Goal: Find specific page/section: Find specific page/section

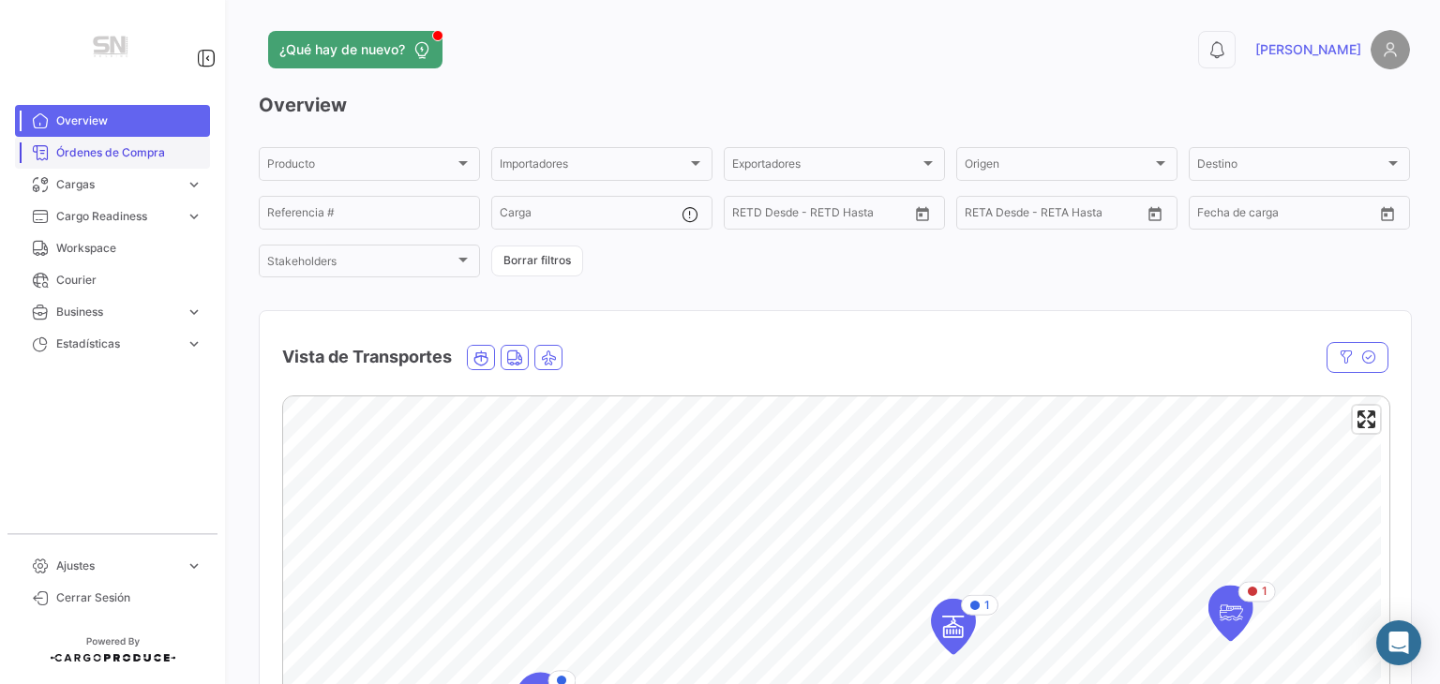
click at [139, 144] on span "Órdenes de Compra" at bounding box center [129, 152] width 146 height 17
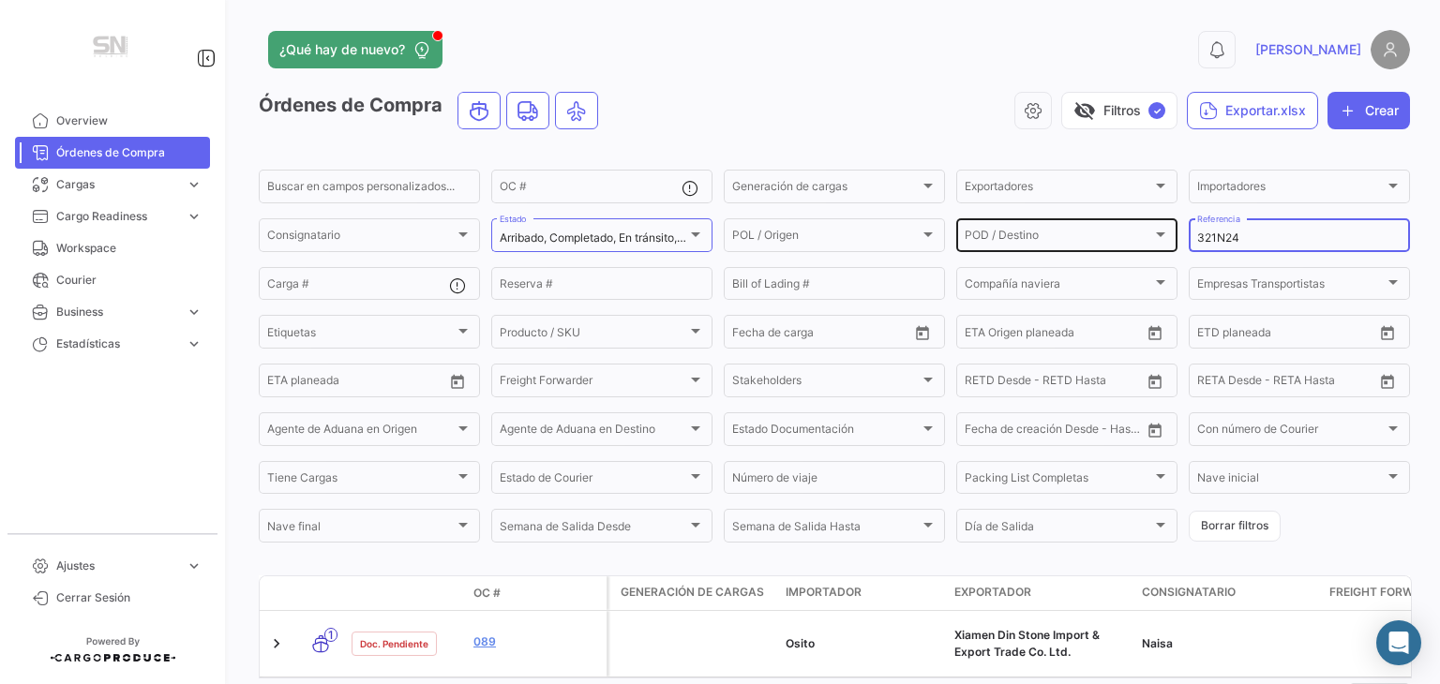
click at [0, 0] on div "Buscar en [PERSON_NAME] personalizados... OC # Generación [PERSON_NAME] Generac…" at bounding box center [0, 0] width 0 height 0
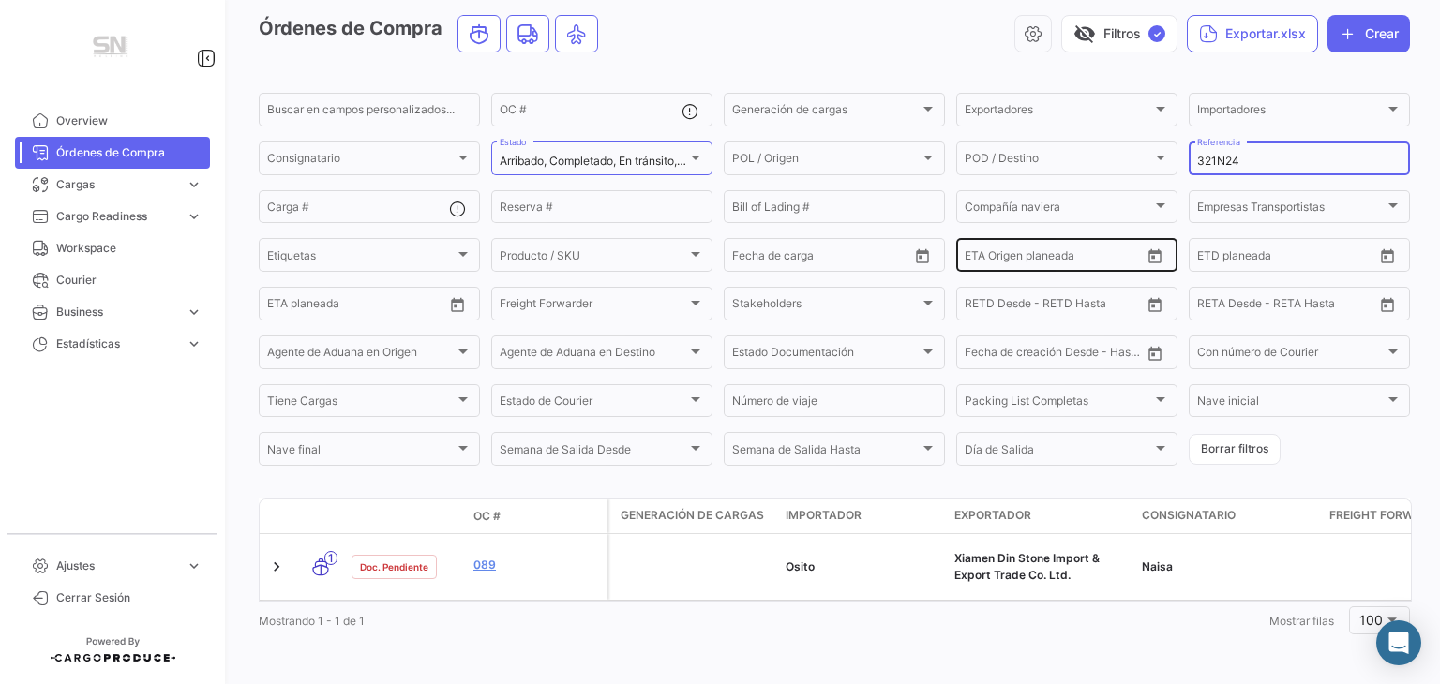
scroll to position [94, 0]
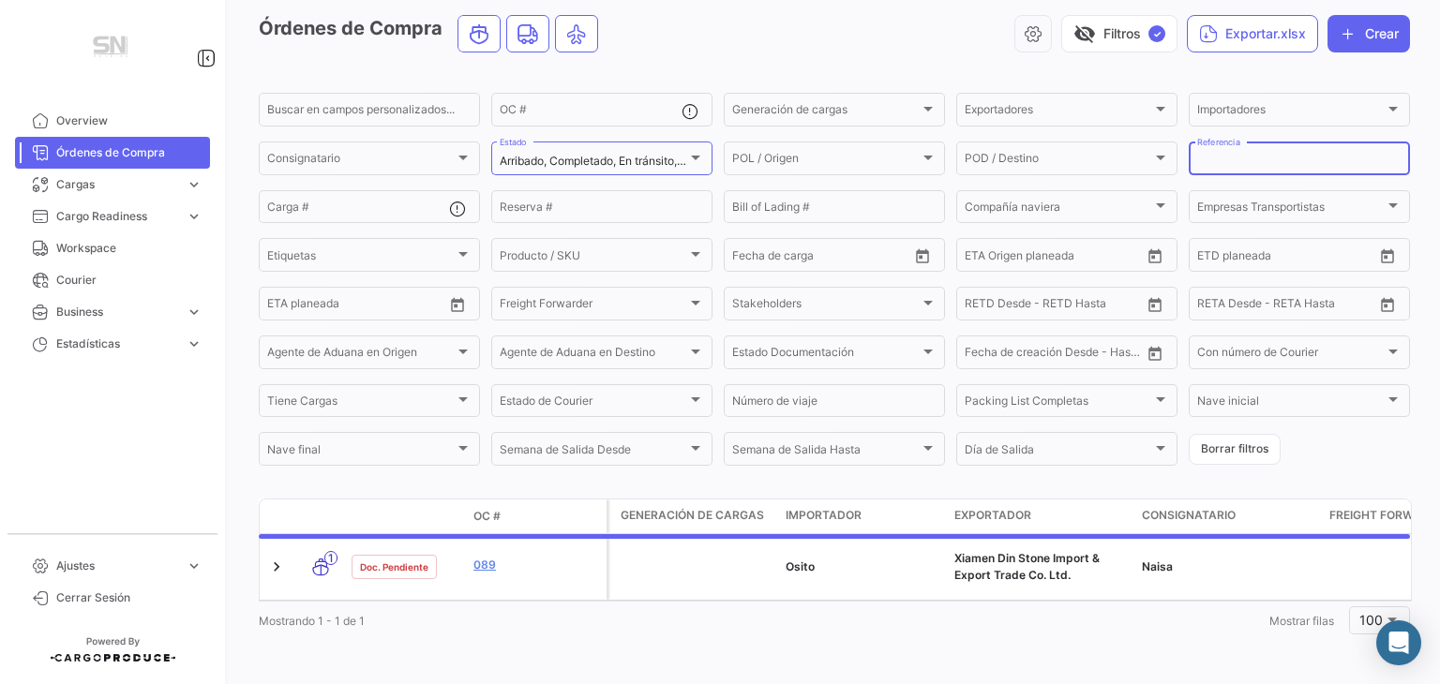
click at [970, 61] on app-list-header "Órdenes de Compra visibility_off Filtros ✓ Exportar.xlsx Crear Buscar en [PERSO…" at bounding box center [834, 242] width 1151 height 454
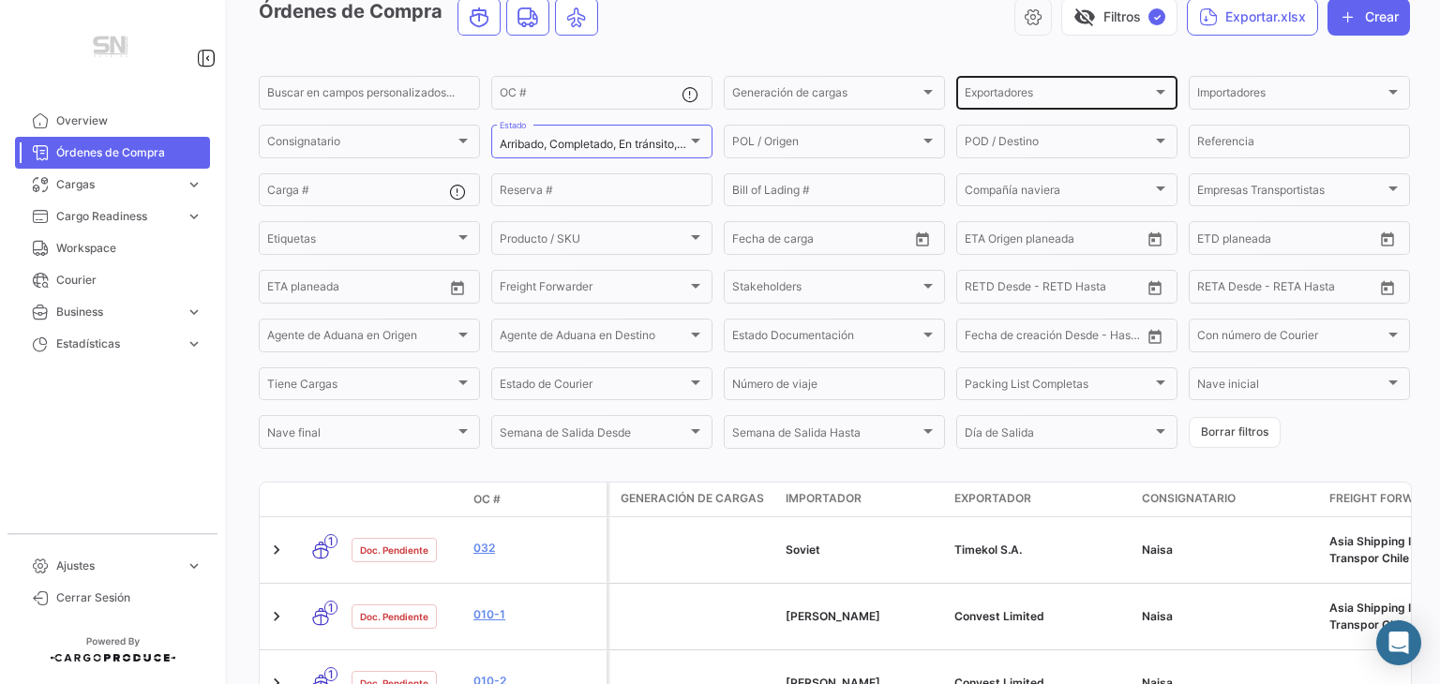
click at [1141, 84] on div "Exportadores Exportadores" at bounding box center [1067, 91] width 204 height 37
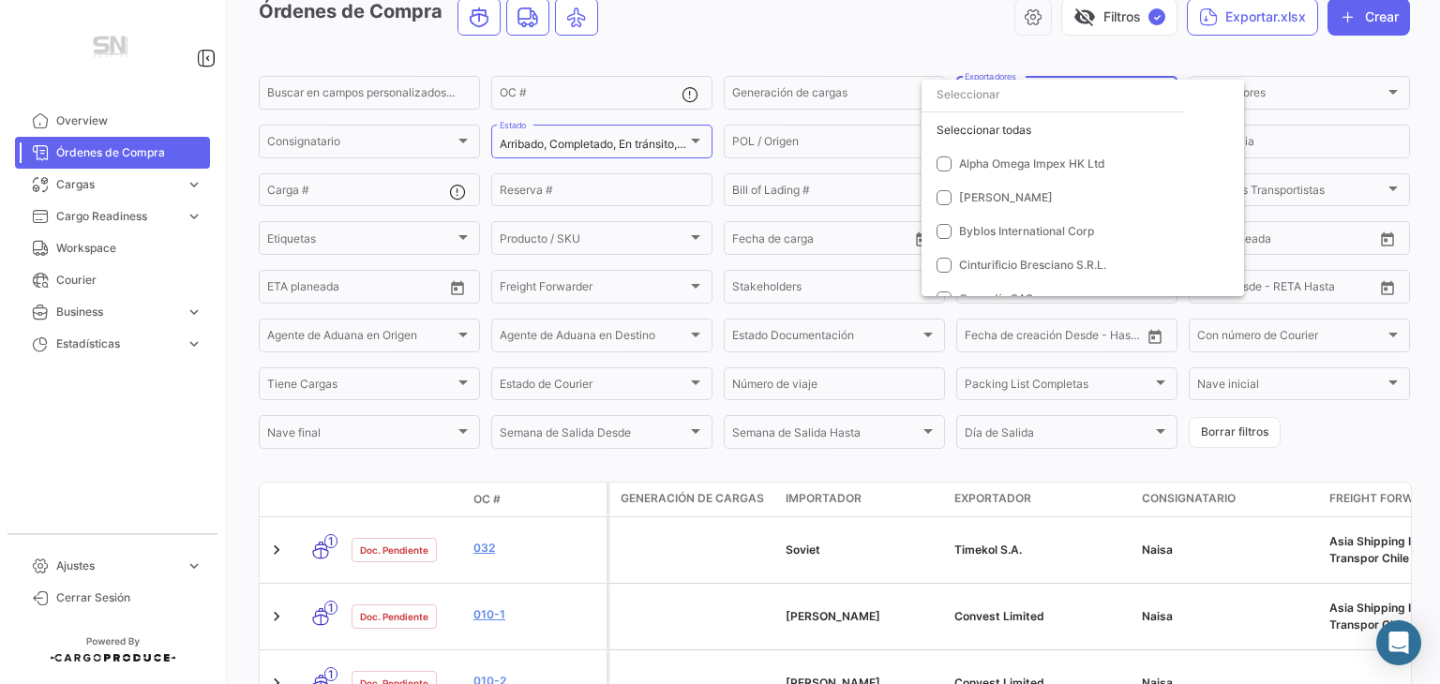
click at [1317, 92] on div at bounding box center [720, 342] width 1440 height 684
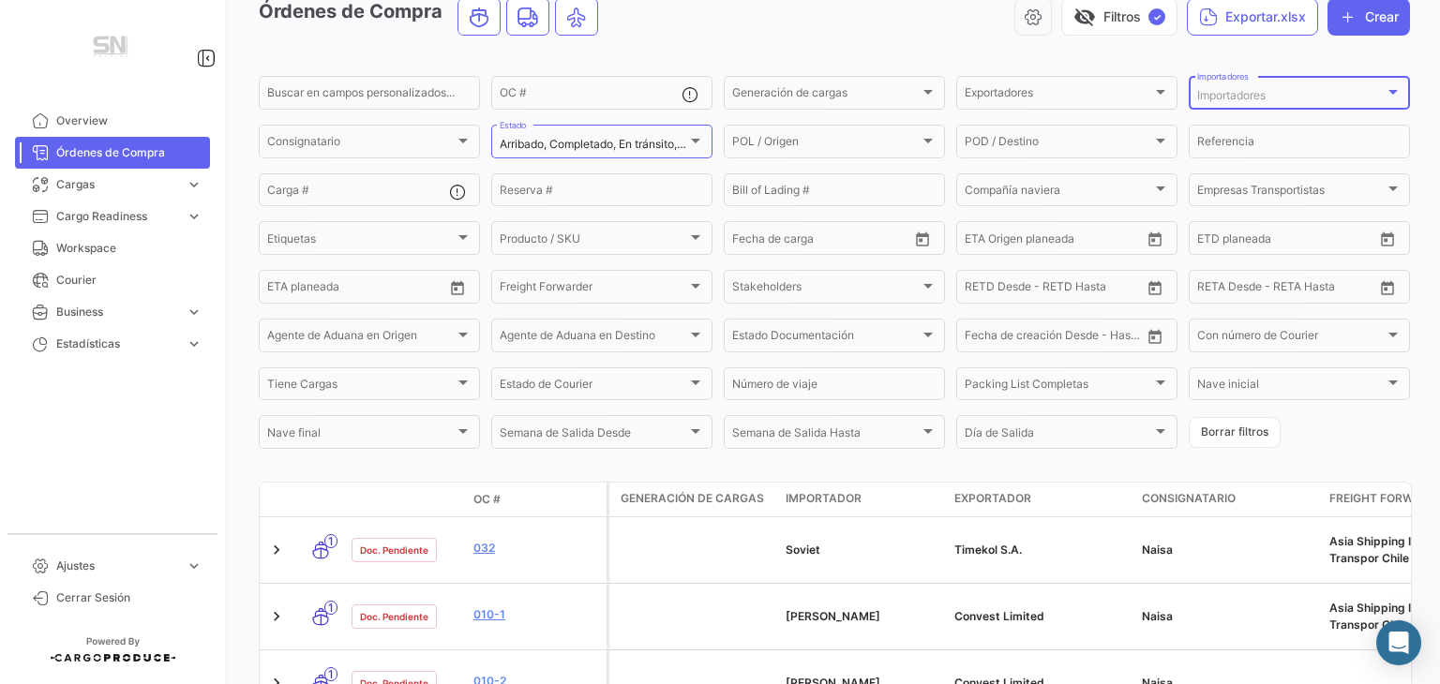
click at [1371, 94] on div "Importadores" at bounding box center [1290, 95] width 187 height 13
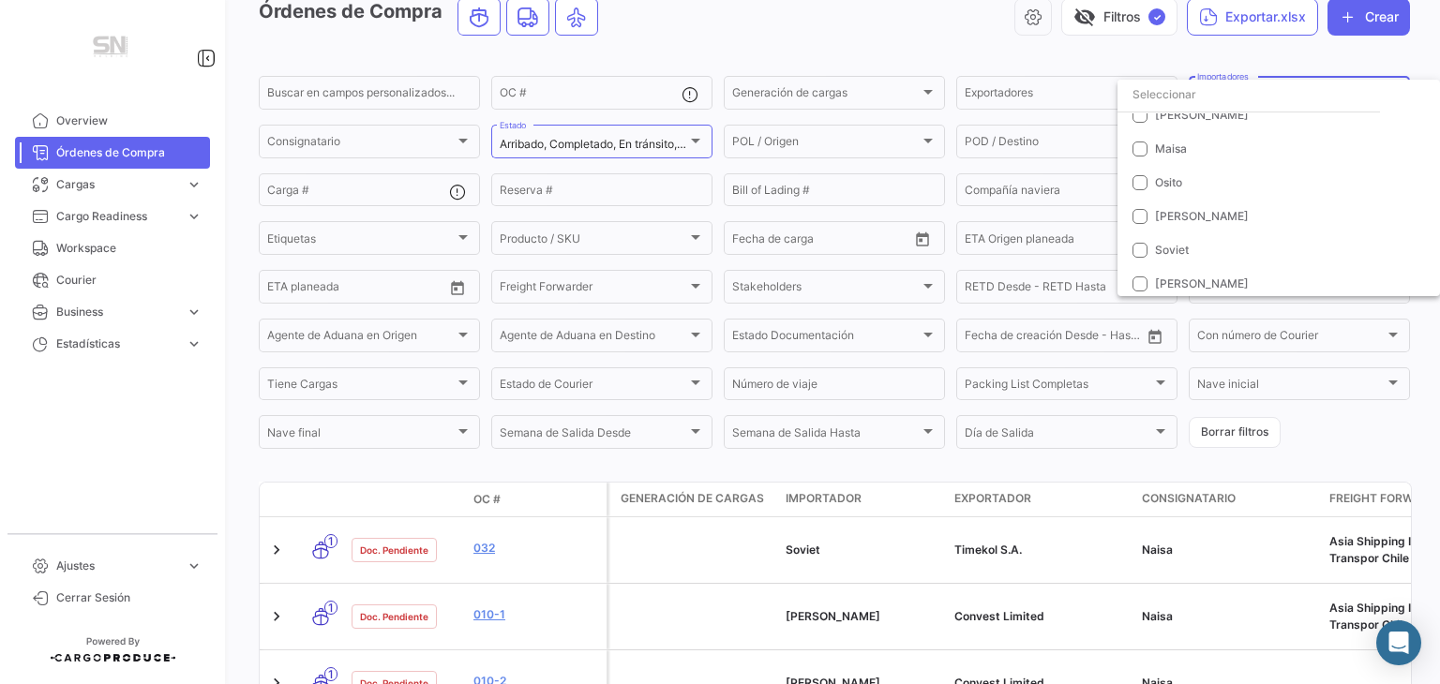
scroll to position [154, 0]
click at [1145, 205] on mat-pseudo-checkbox at bounding box center [1139, 212] width 15 height 15
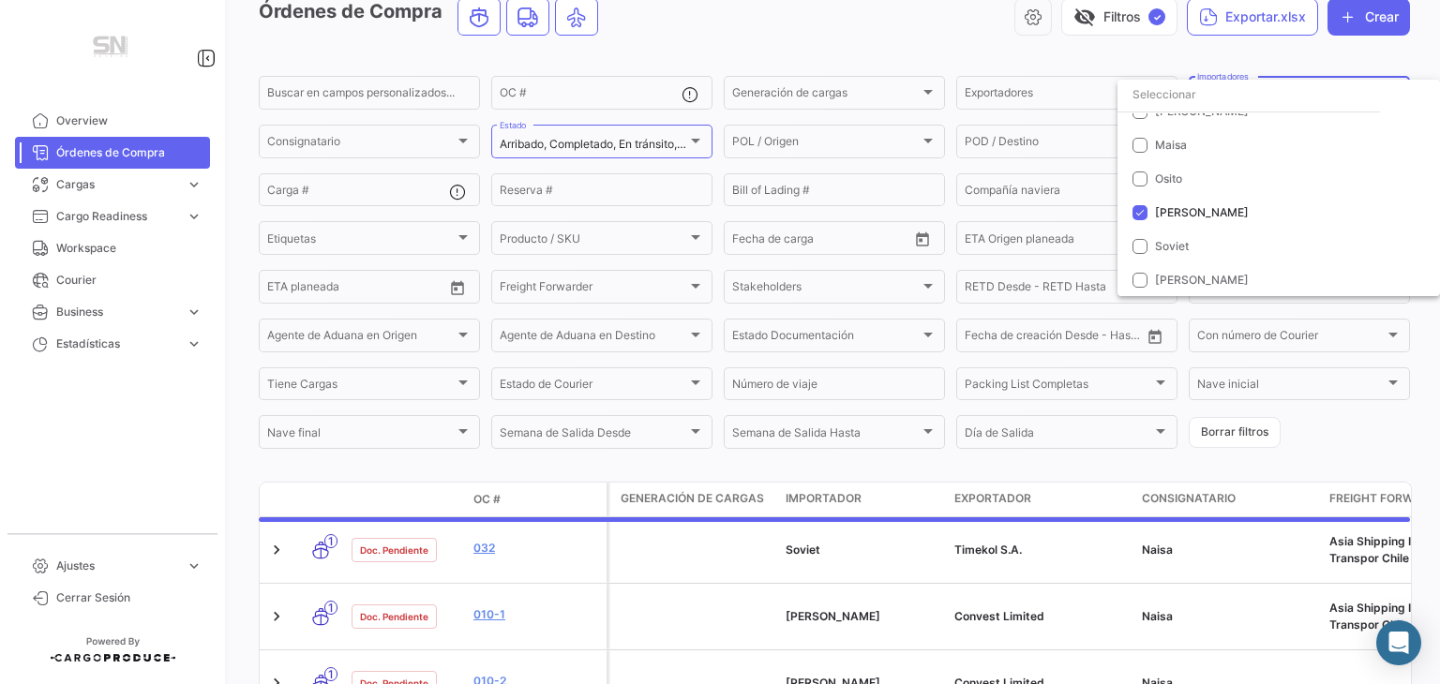
click at [932, 56] on div at bounding box center [720, 342] width 1440 height 684
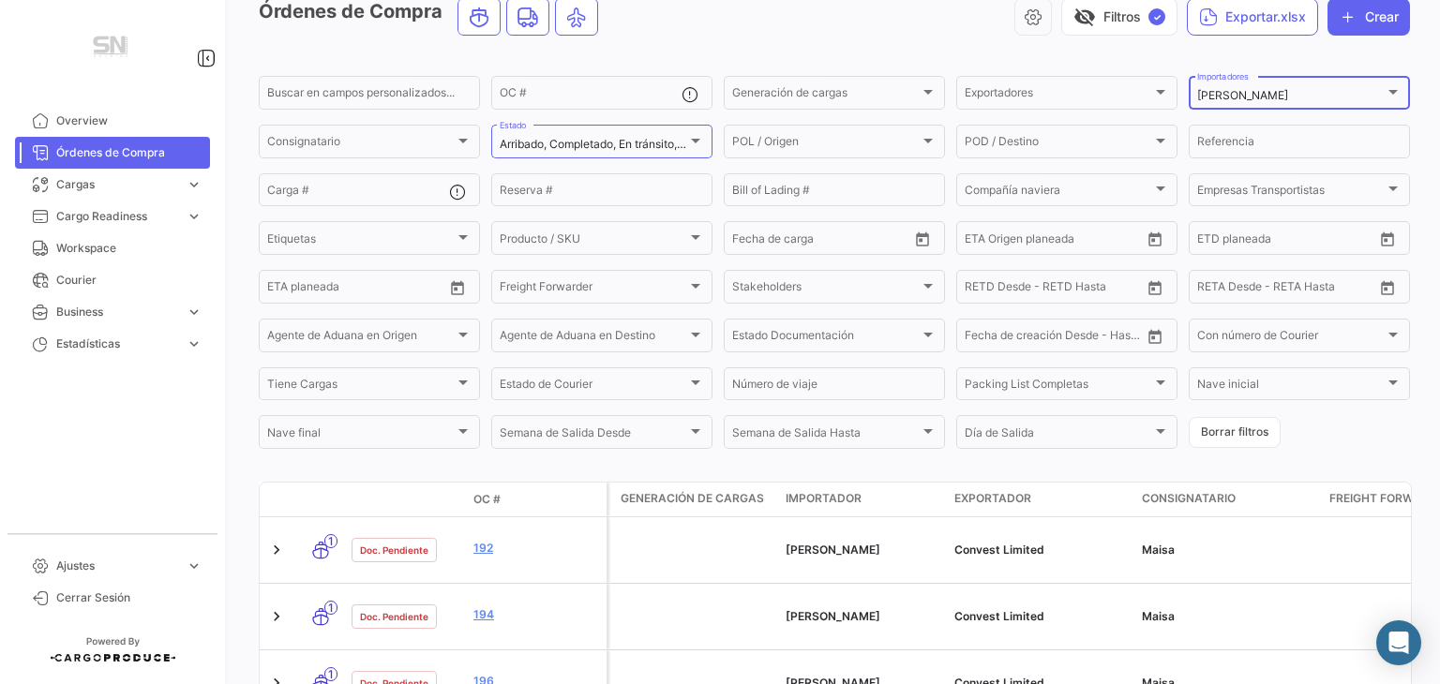
click at [1287, 103] on div "[PERSON_NAME] Importadores" at bounding box center [1299, 91] width 204 height 37
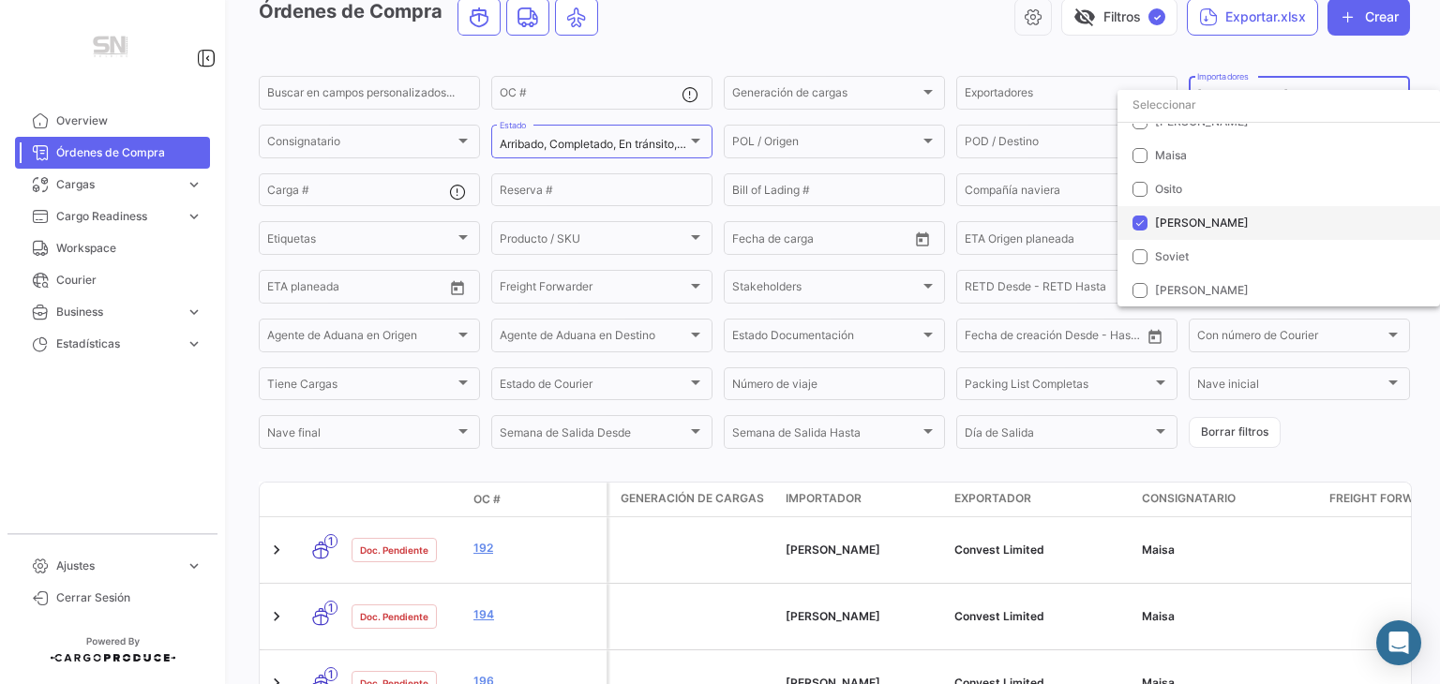
click at [1140, 226] on mat-pseudo-checkbox at bounding box center [1139, 223] width 15 height 15
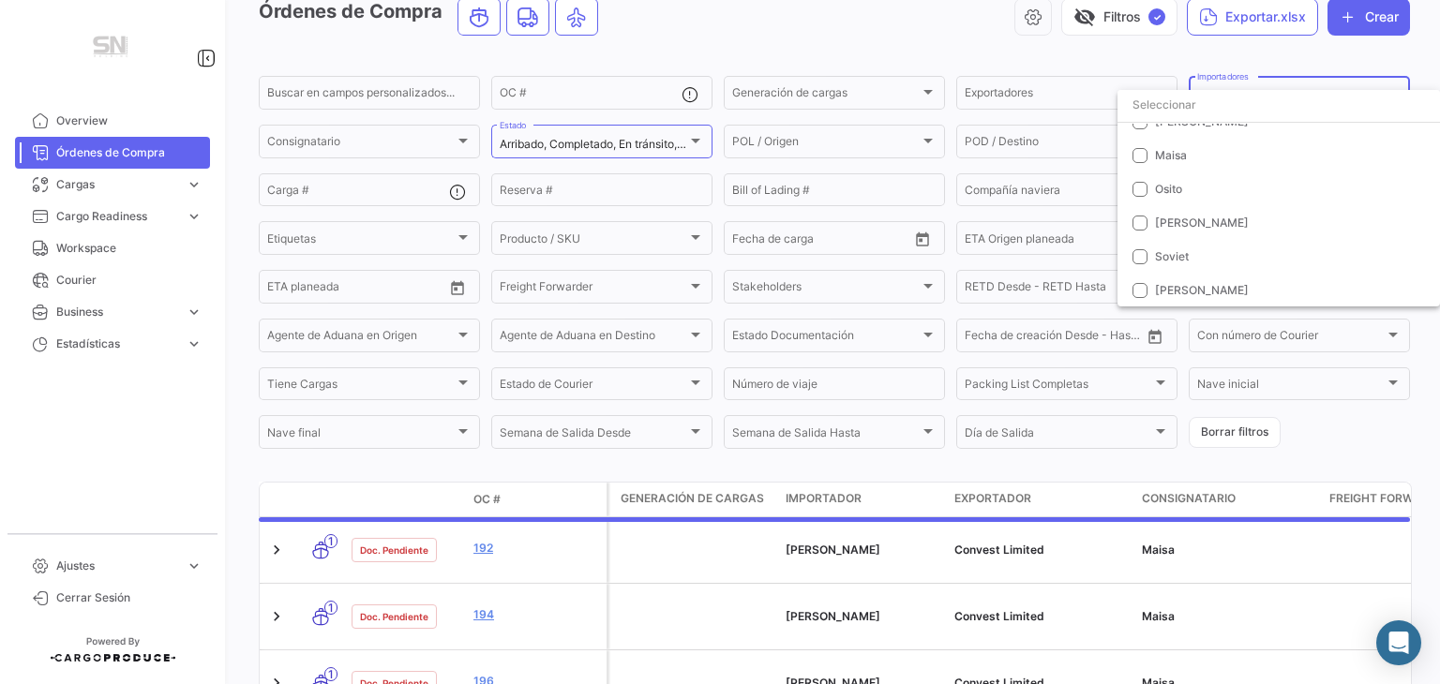
click at [939, 61] on div at bounding box center [720, 342] width 1440 height 684
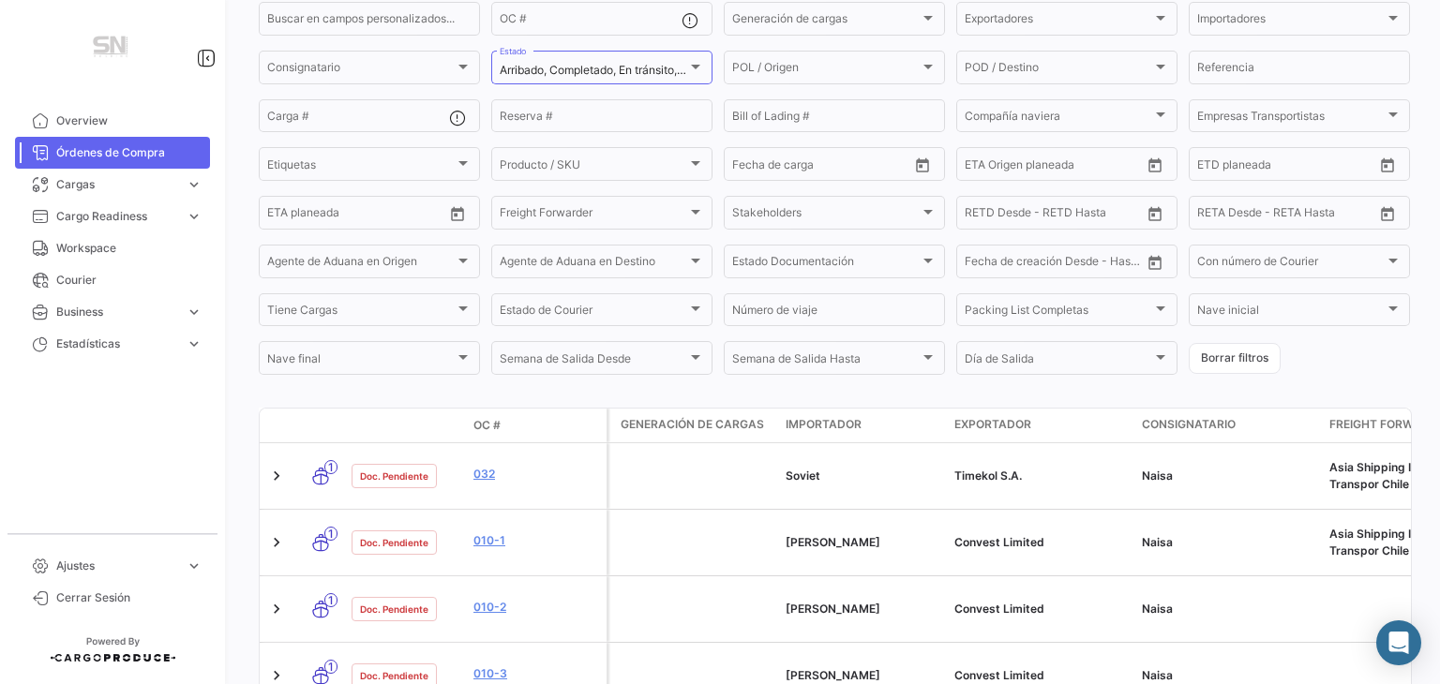
scroll to position [187, 0]
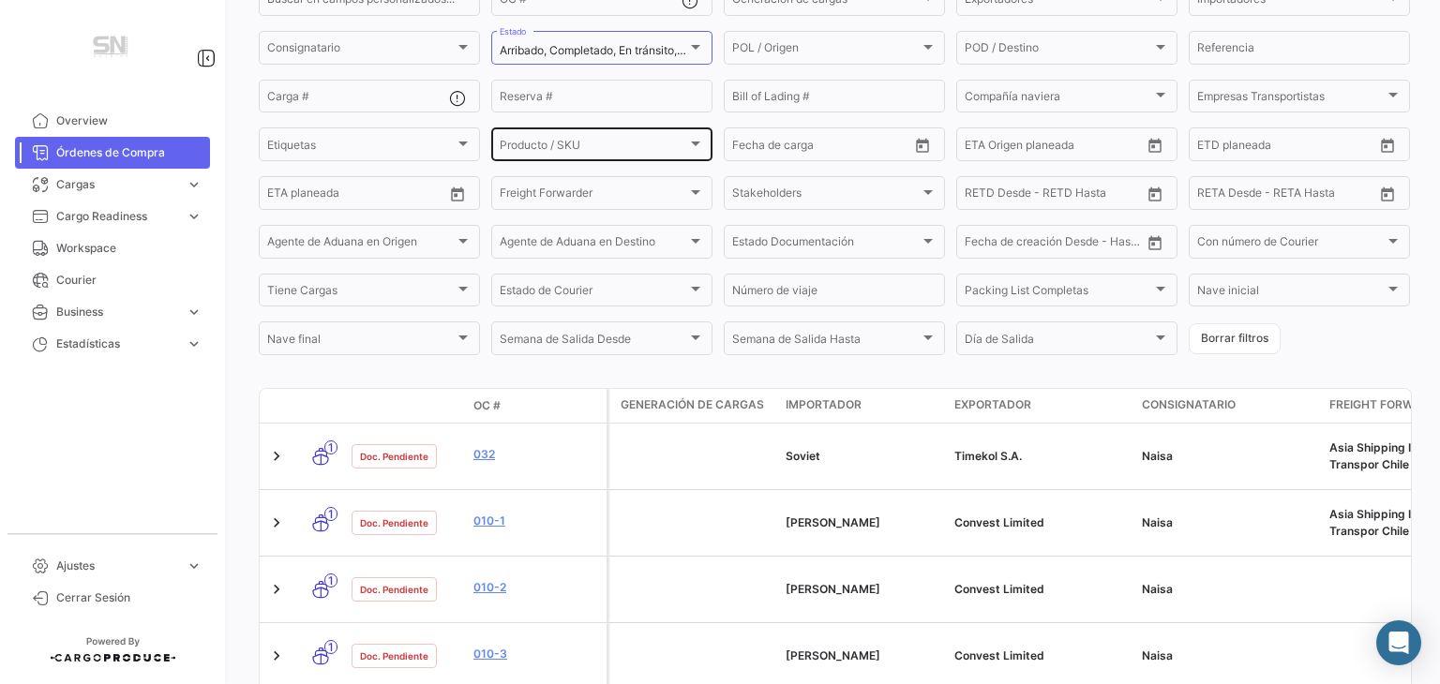
click at [571, 132] on div "Producto / SKU Producto / SKU" at bounding box center [602, 143] width 204 height 37
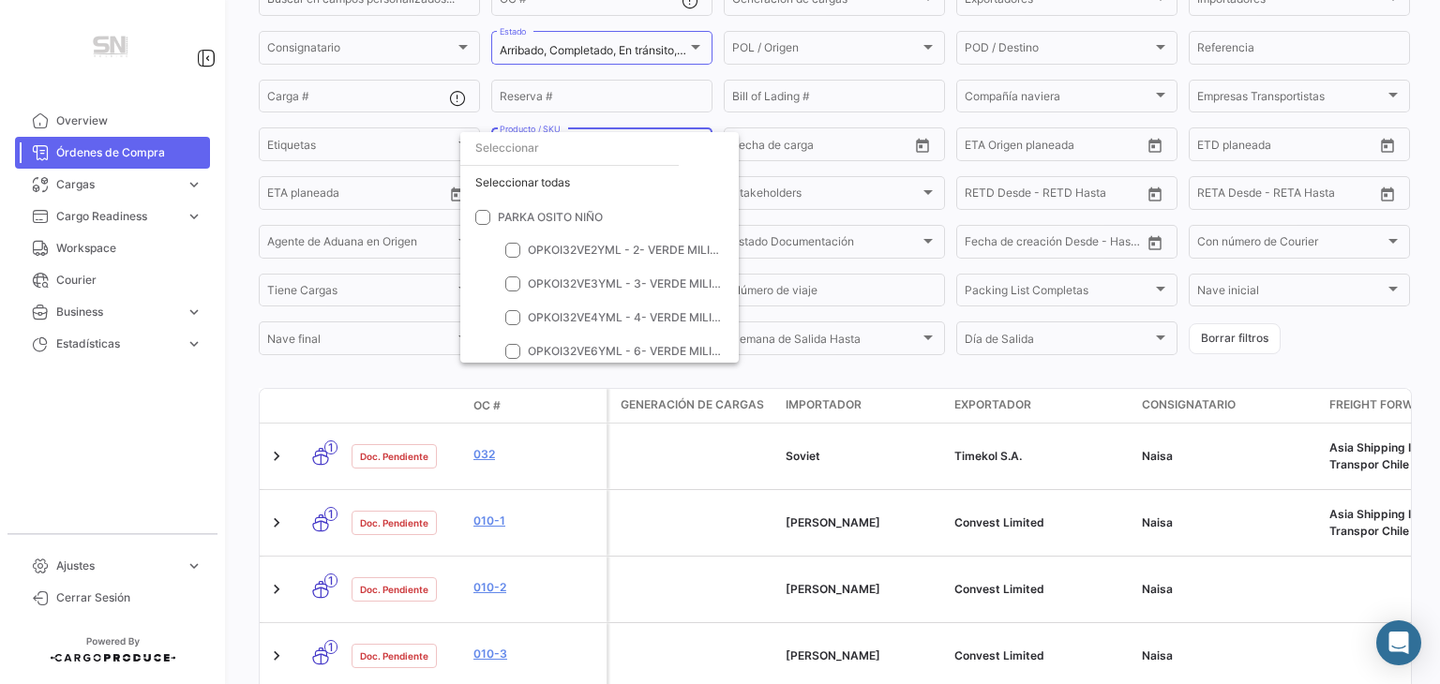
click at [598, 153] on input "dropdown search" at bounding box center [569, 148] width 218 height 34
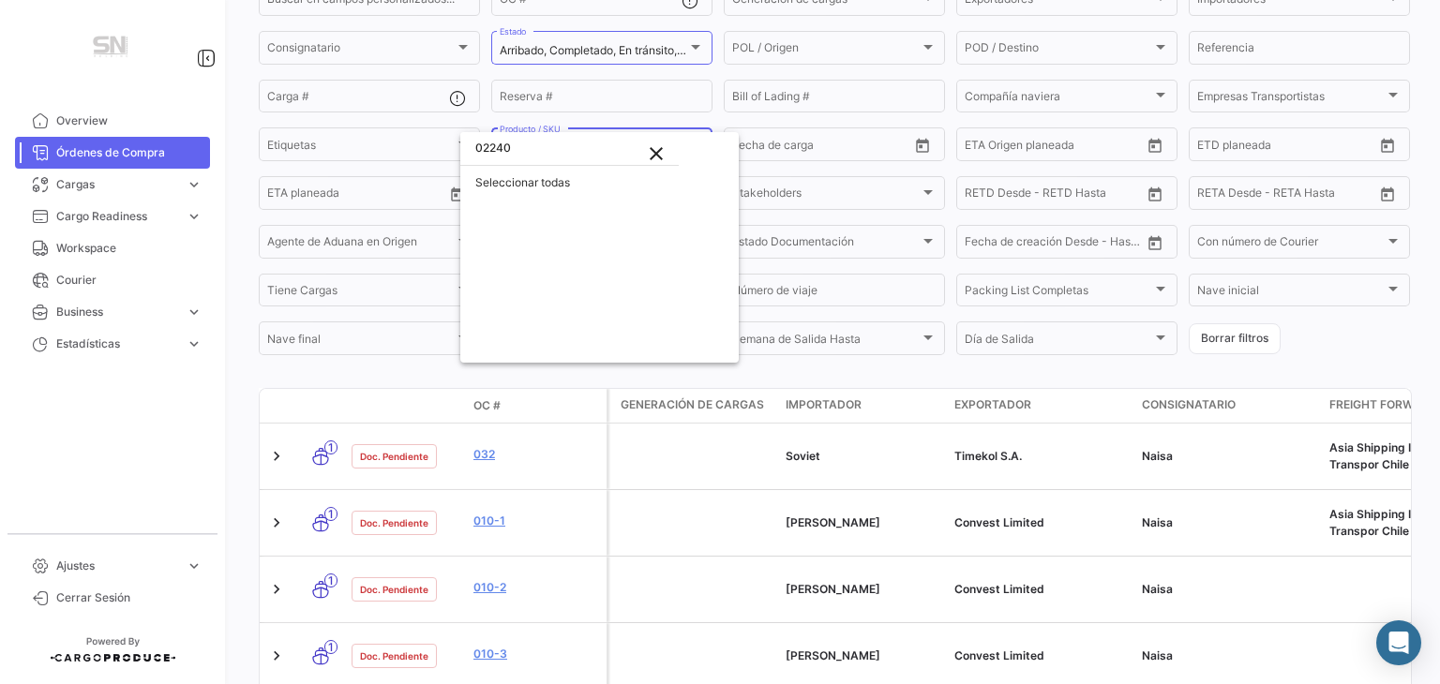
click at [547, 152] on input "02240" at bounding box center [569, 148] width 218 height 34
type input "0"
click at [484, 147] on input "dropdown search" at bounding box center [569, 148] width 218 height 34
